Goal: Communication & Community: Answer question/provide support

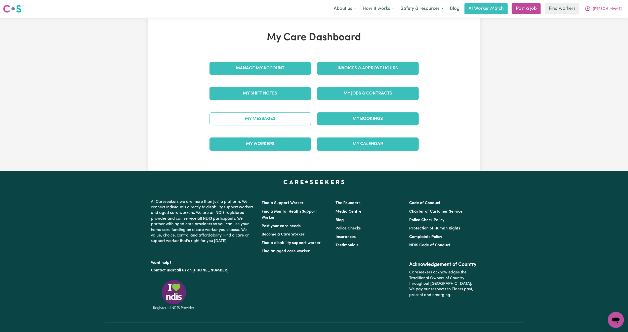
click at [286, 123] on link "My Messages" at bounding box center [261, 118] width 102 height 13
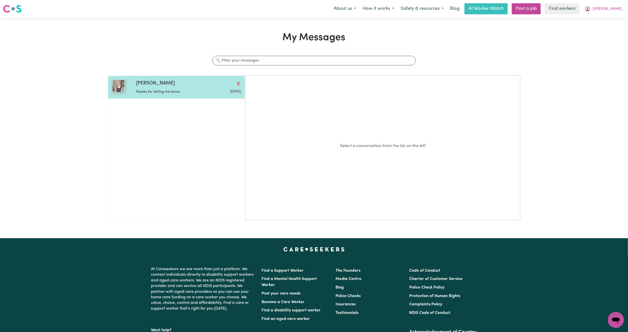
click at [147, 91] on p "thanks for letting me know" at bounding box center [171, 92] width 70 height 6
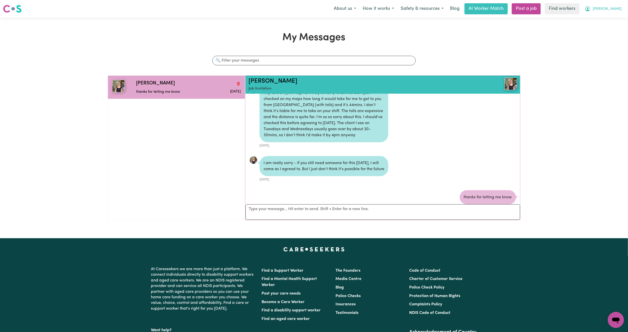
click at [617, 5] on button "[PERSON_NAME]" at bounding box center [604, 9] width 44 height 11
click at [606, 22] on link "My Dashboard" at bounding box center [605, 20] width 40 height 10
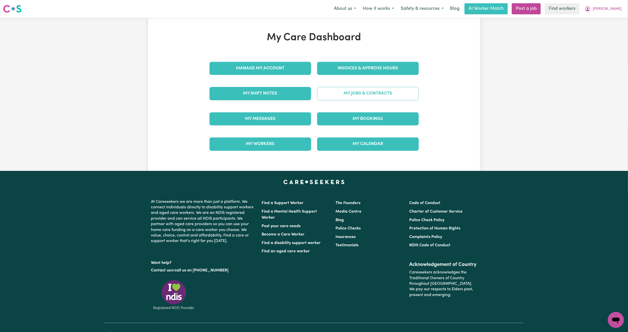
click at [372, 88] on link "My Jobs & Contracts" at bounding box center [368, 93] width 102 height 13
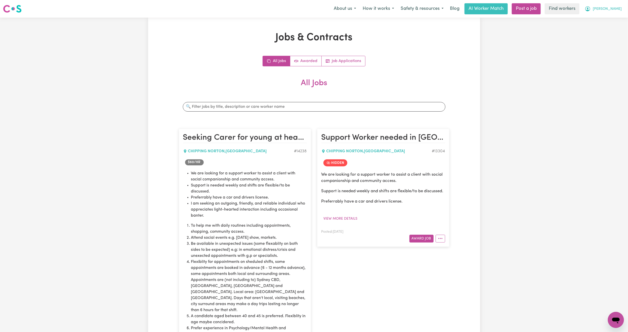
click at [614, 11] on span "[PERSON_NAME]" at bounding box center [607, 9] width 29 height 6
click at [608, 18] on link "My Dashboard" at bounding box center [605, 20] width 40 height 10
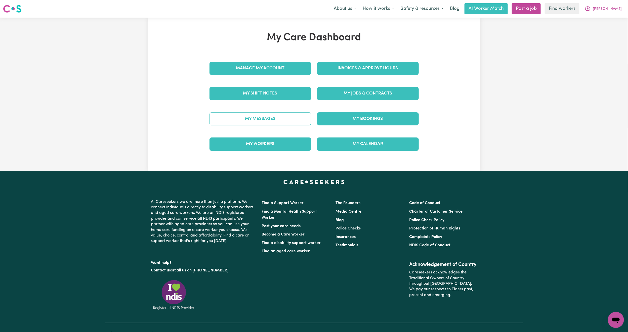
click at [238, 119] on link "My Messages" at bounding box center [261, 118] width 102 height 13
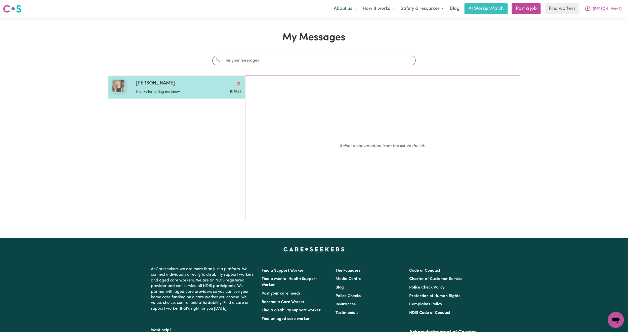
click at [209, 83] on div "[PERSON_NAME]" at bounding box center [188, 83] width 105 height 7
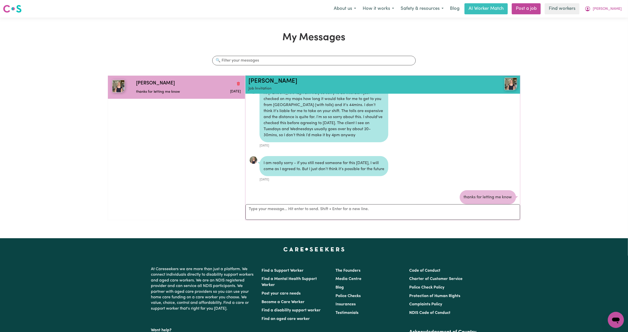
click at [626, 8] on div "Menu About us How it works Safety & resources Blog AI Worker Match Post a job F…" at bounding box center [314, 9] width 628 height 12
click at [616, 9] on span "[PERSON_NAME]" at bounding box center [607, 9] width 29 height 6
click at [606, 28] on link "Logout" at bounding box center [605, 29] width 40 height 10
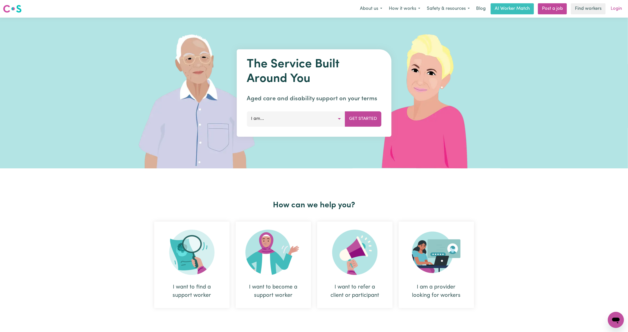
click at [615, 6] on link "Login" at bounding box center [616, 8] width 17 height 11
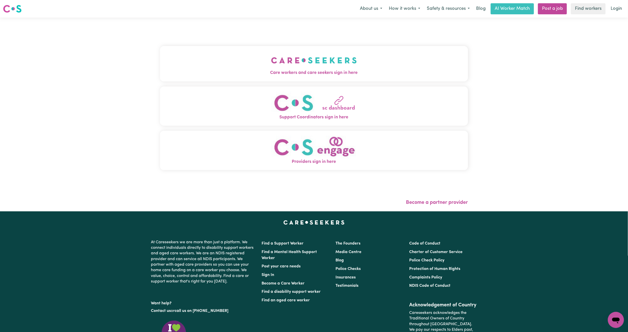
click at [383, 59] on button "Care workers and care seekers sign in here" at bounding box center [314, 63] width 308 height 35
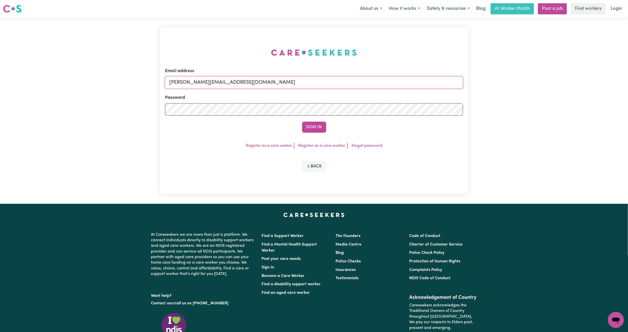
drag, startPoint x: 222, startPoint y: 85, endPoint x: 223, endPoint y: 88, distance: 3.8
click at [222, 85] on input "[PERSON_NAME][EMAIL_ADDRESS][DOMAIN_NAME]" at bounding box center [314, 82] width 298 height 12
drag, startPoint x: 194, startPoint y: 81, endPoint x: 352, endPoint y: 100, distance: 158.9
click at [352, 100] on form "Email address [EMAIL_ADDRESS][PERSON_NAME][DOMAIN_NAME] Password Sign In" at bounding box center [314, 100] width 298 height 65
type input "superuser~[EMAIL_ADDRESS][DOMAIN_NAME]"
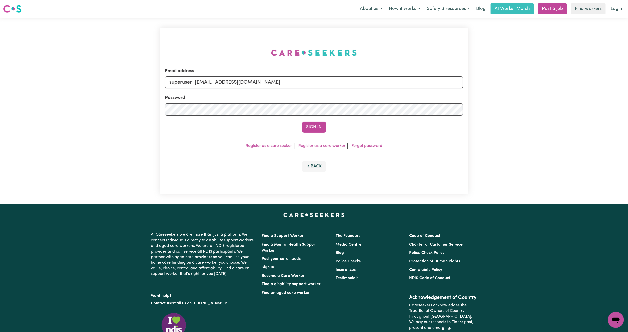
click at [308, 133] on div "Email address superuser~[EMAIL_ADDRESS][DOMAIN_NAME] Password Sign In Register …" at bounding box center [314, 111] width 308 height 166
click at [312, 126] on button "Sign In" at bounding box center [314, 127] width 24 height 11
